Goal: Check status: Check status

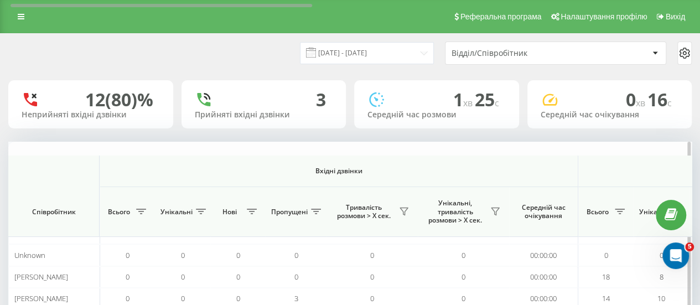
scroll to position [164, 0]
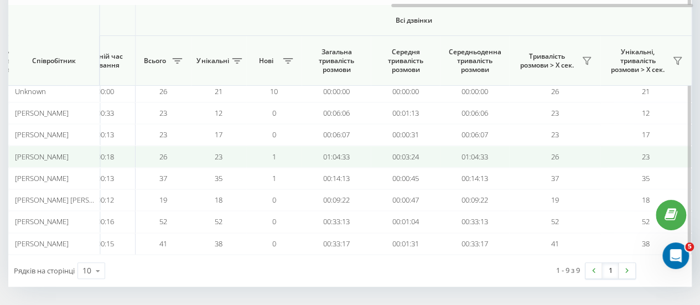
scroll to position [164, 0]
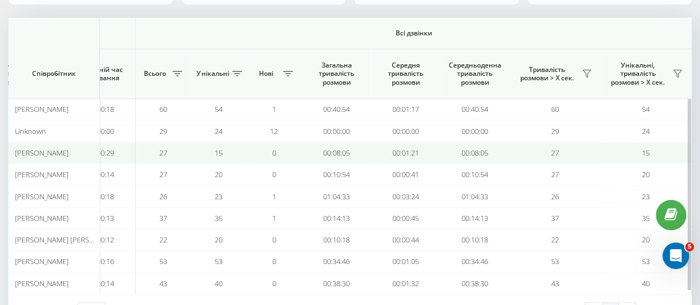
scroll to position [124, 0]
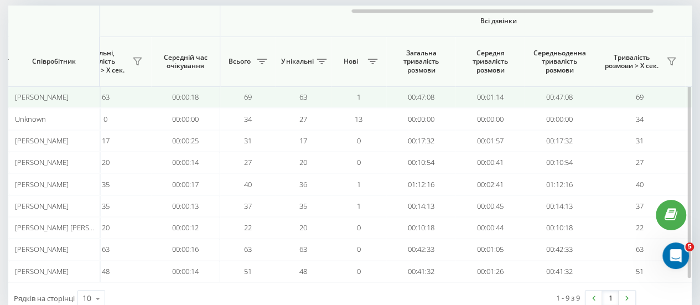
scroll to position [0, 860]
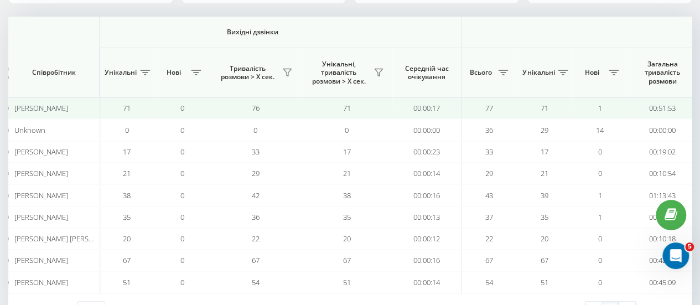
scroll to position [0, 860]
